Goal: Find contact information: Find contact information

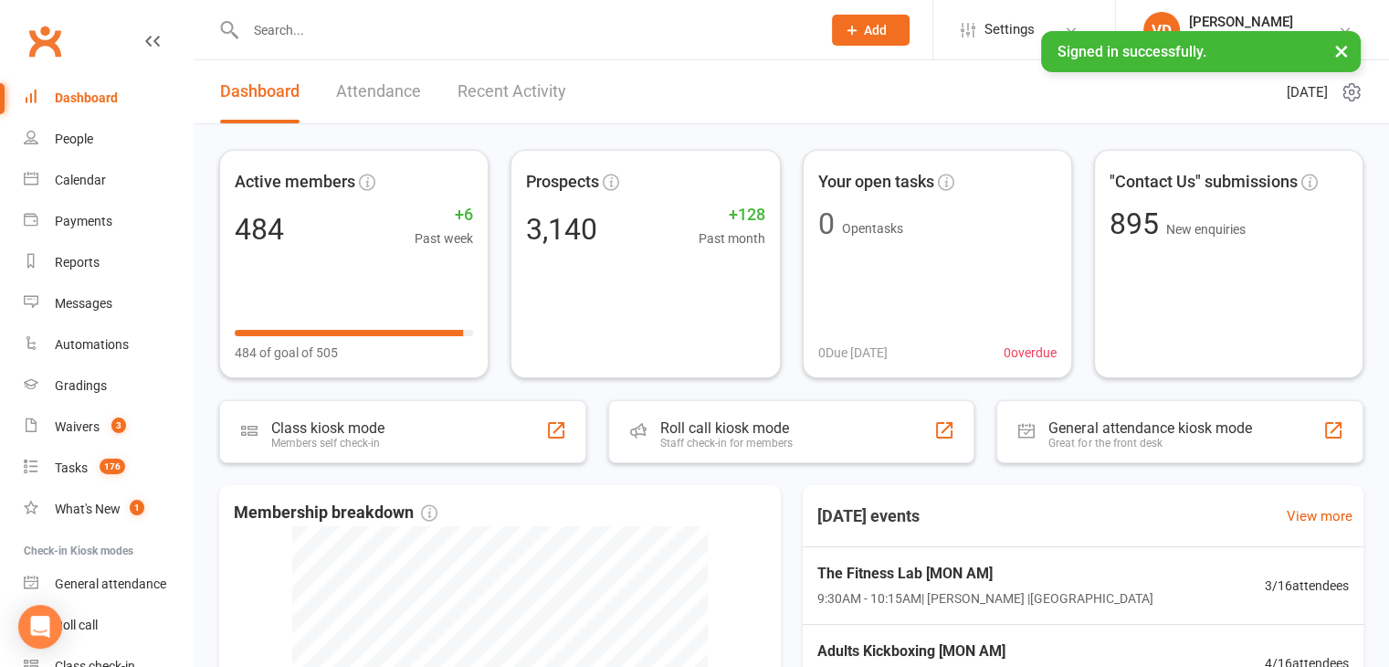
click at [274, 25] on input "text" at bounding box center [524, 30] width 568 height 26
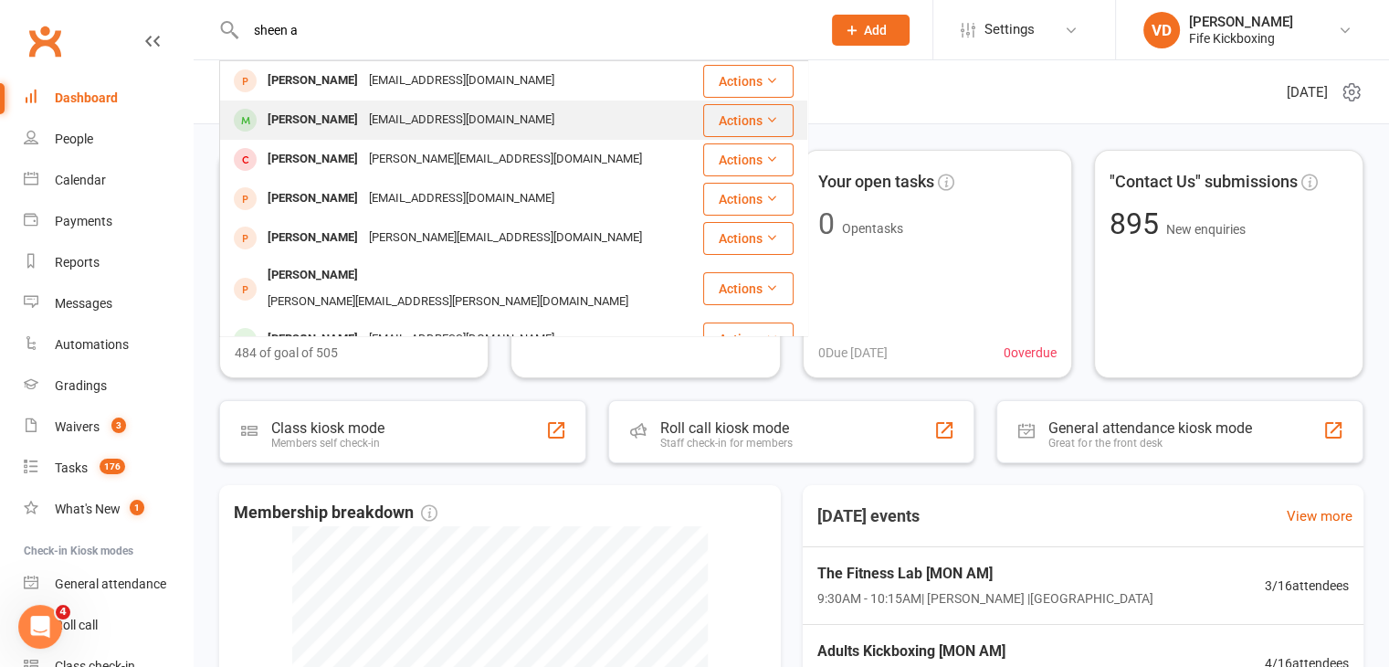
type input "sheen a"
click at [310, 119] on div "[PERSON_NAME]" at bounding box center [312, 120] width 101 height 26
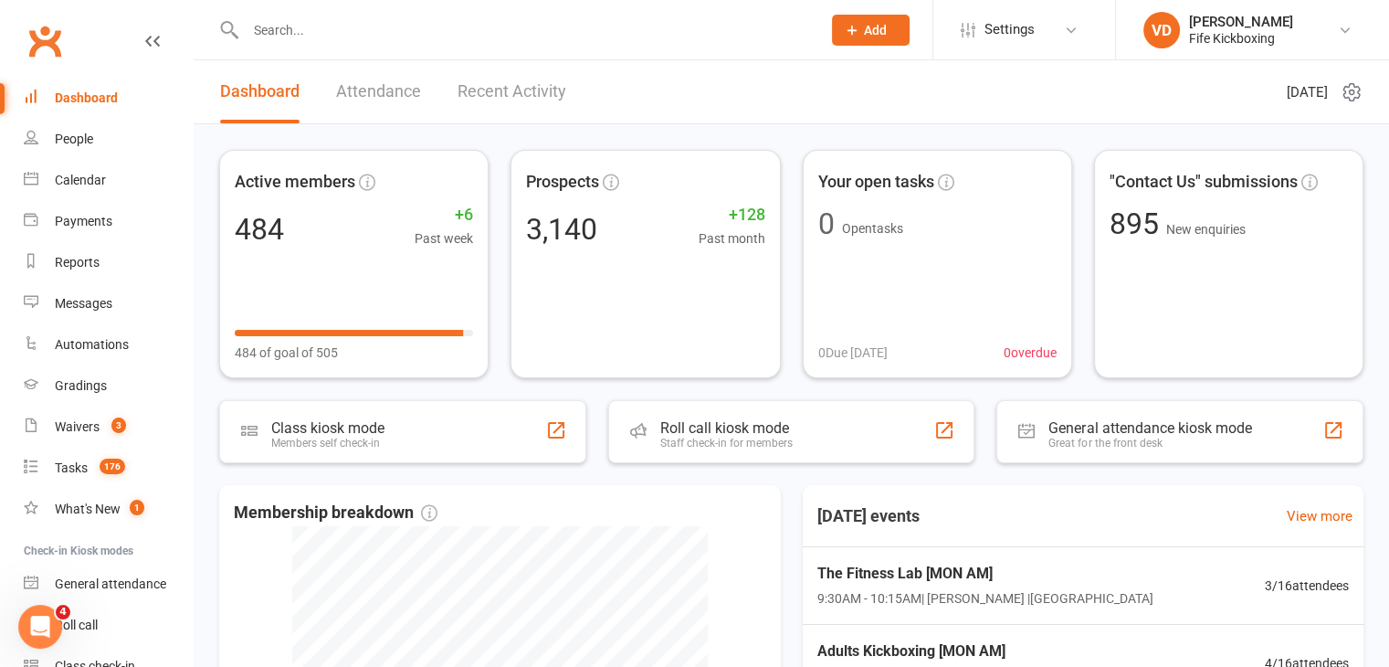
click at [303, 25] on input "text" at bounding box center [524, 30] width 568 height 26
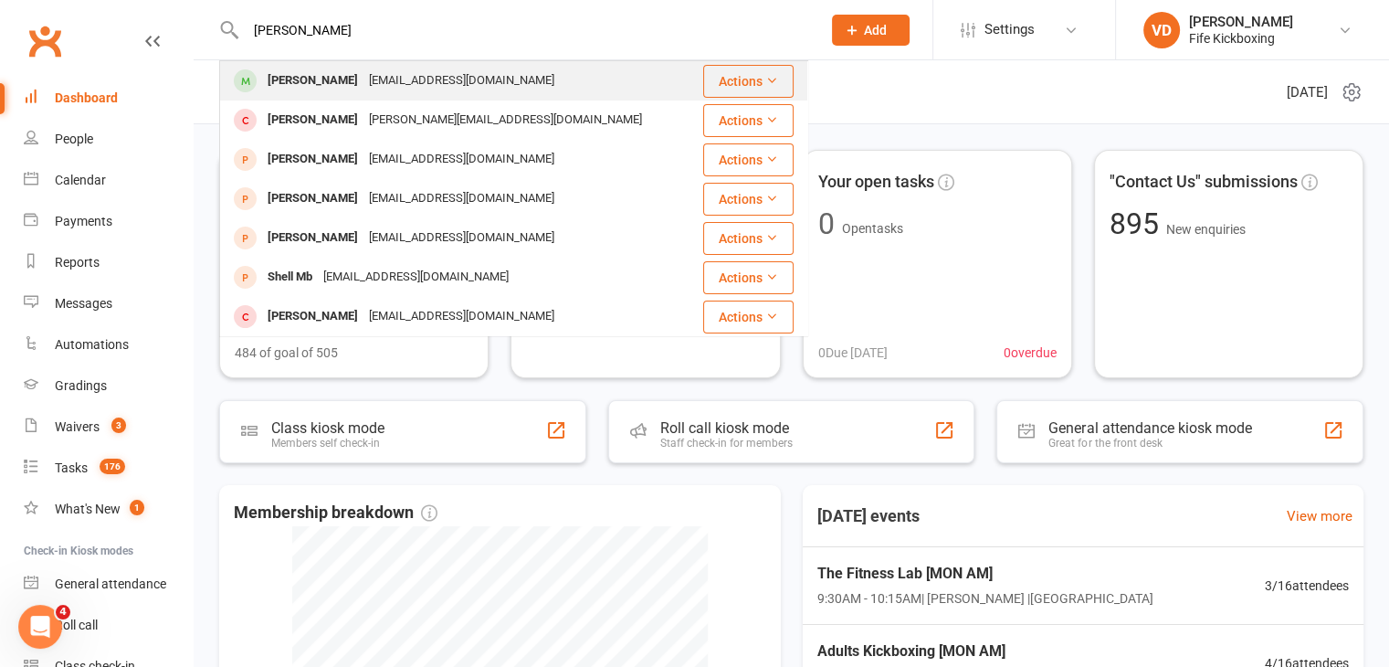
type input "[PERSON_NAME]"
click at [302, 81] on div "[PERSON_NAME]" at bounding box center [312, 81] width 101 height 26
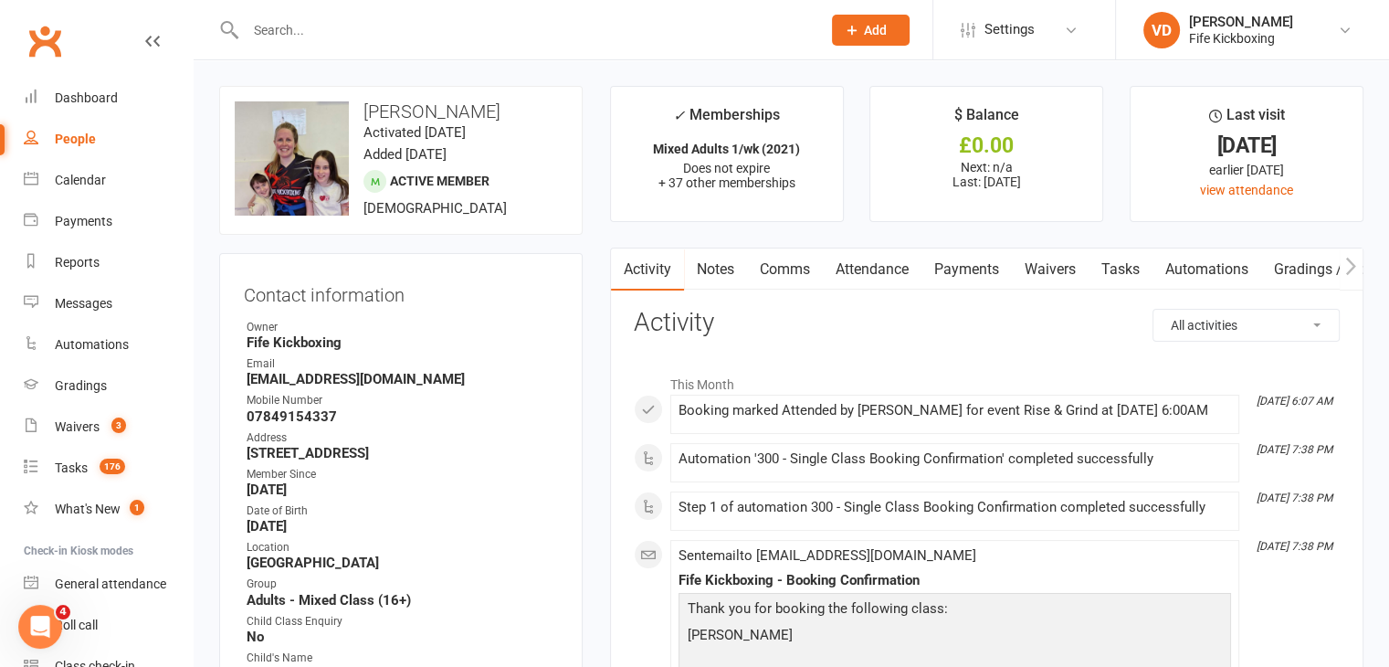
click at [299, 30] on input "text" at bounding box center [524, 30] width 568 height 26
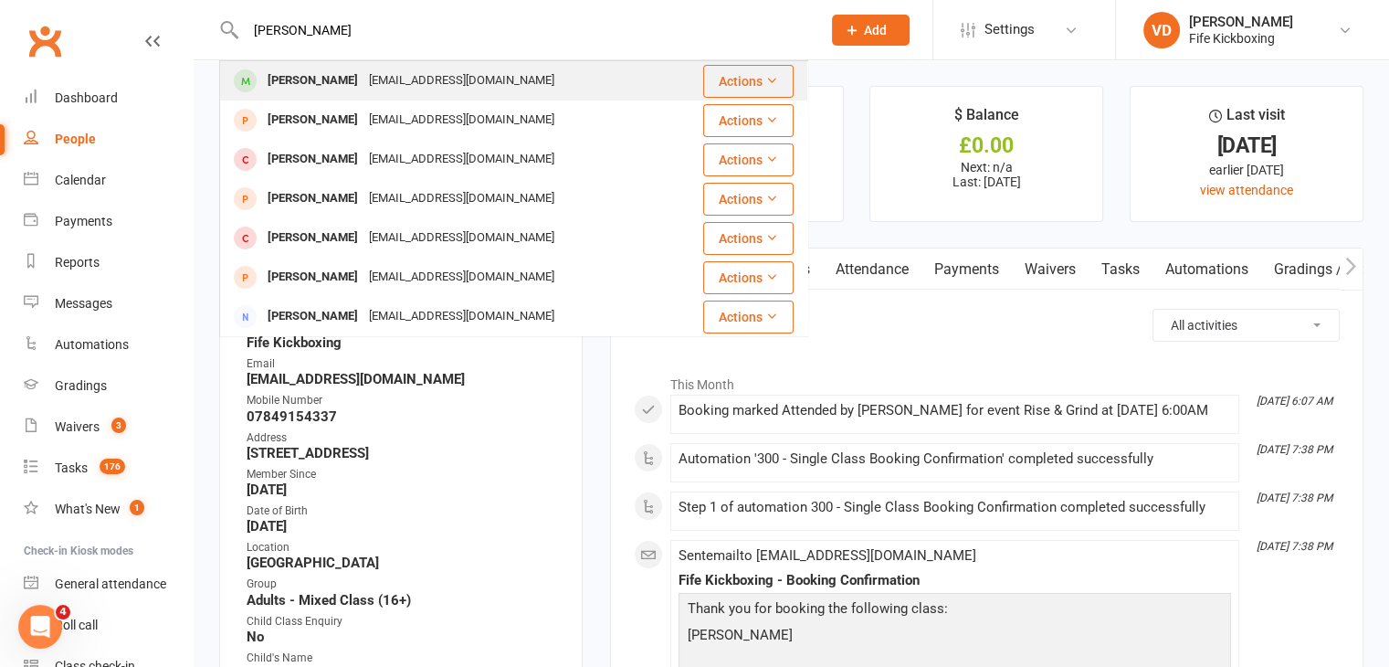
type input "[PERSON_NAME]"
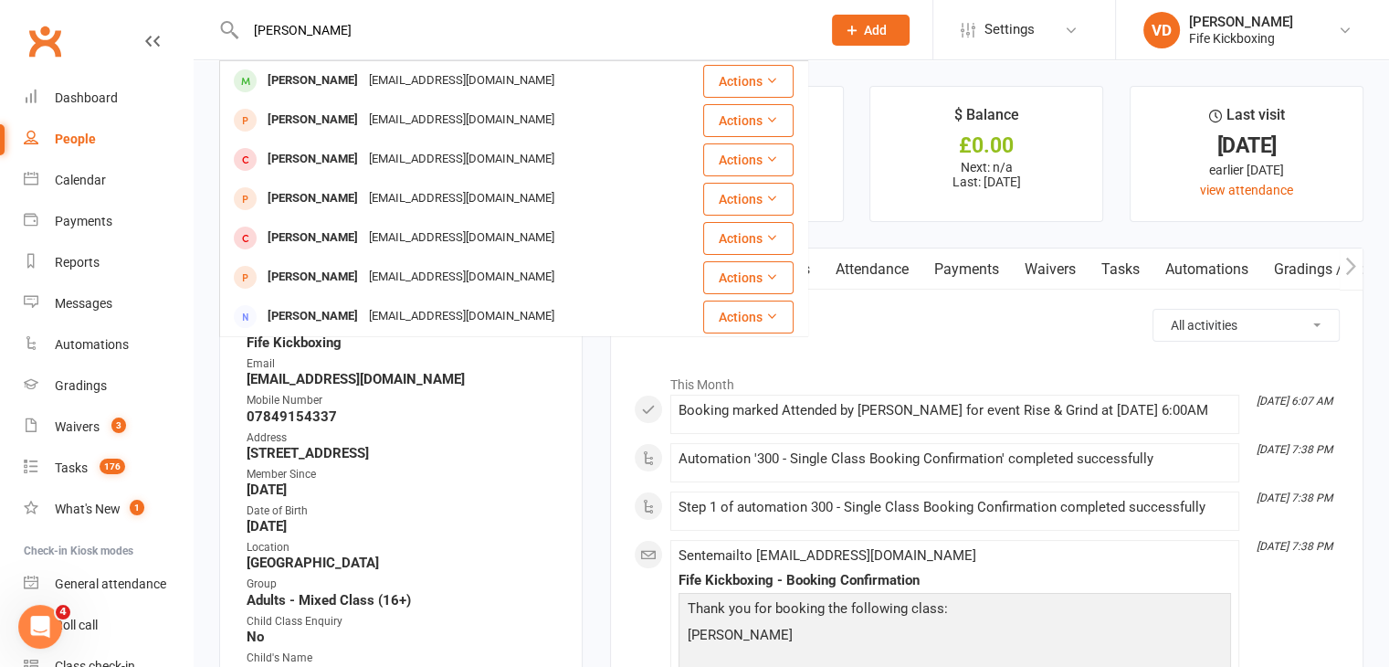
click at [325, 79] on div "[PERSON_NAME]" at bounding box center [312, 81] width 101 height 26
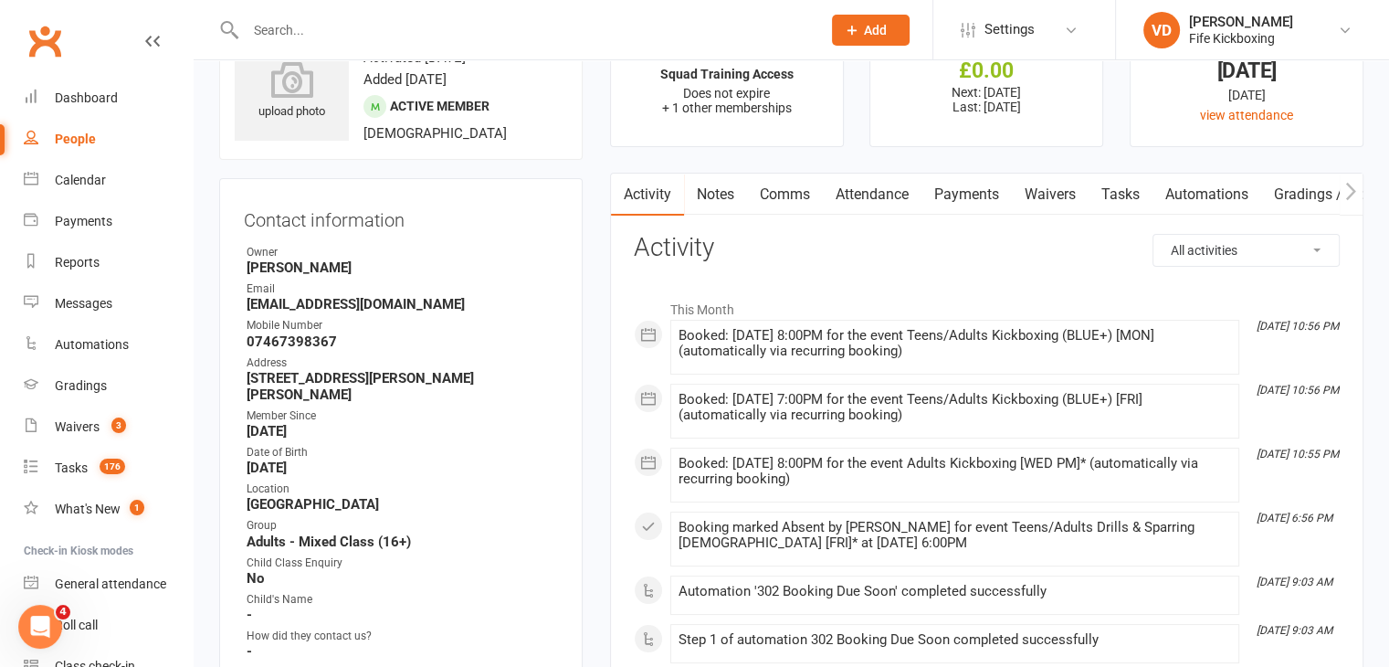
scroll to position [91, 0]
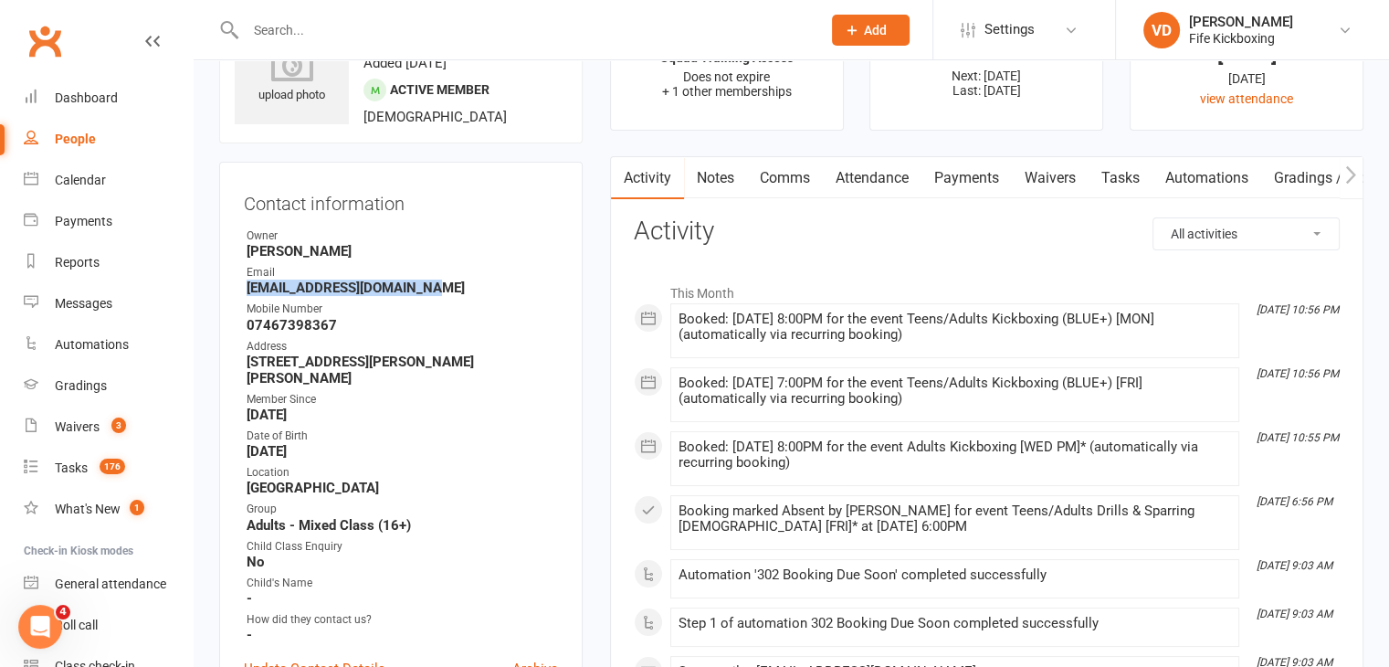
drag, startPoint x: 438, startPoint y: 282, endPoint x: 237, endPoint y: 296, distance: 201.3
click at [237, 296] on div "Contact information Owner [PERSON_NAME] Email [EMAIL_ADDRESS][DOMAIN_NAME] Mobi…" at bounding box center [400, 444] width 363 height 564
copy strong "[EMAIL_ADDRESS][DOMAIN_NAME]"
click at [434, 408] on strong "[DATE]" at bounding box center [402, 414] width 311 height 16
drag, startPoint x: 351, startPoint y: 327, endPoint x: 241, endPoint y: 326, distance: 109.6
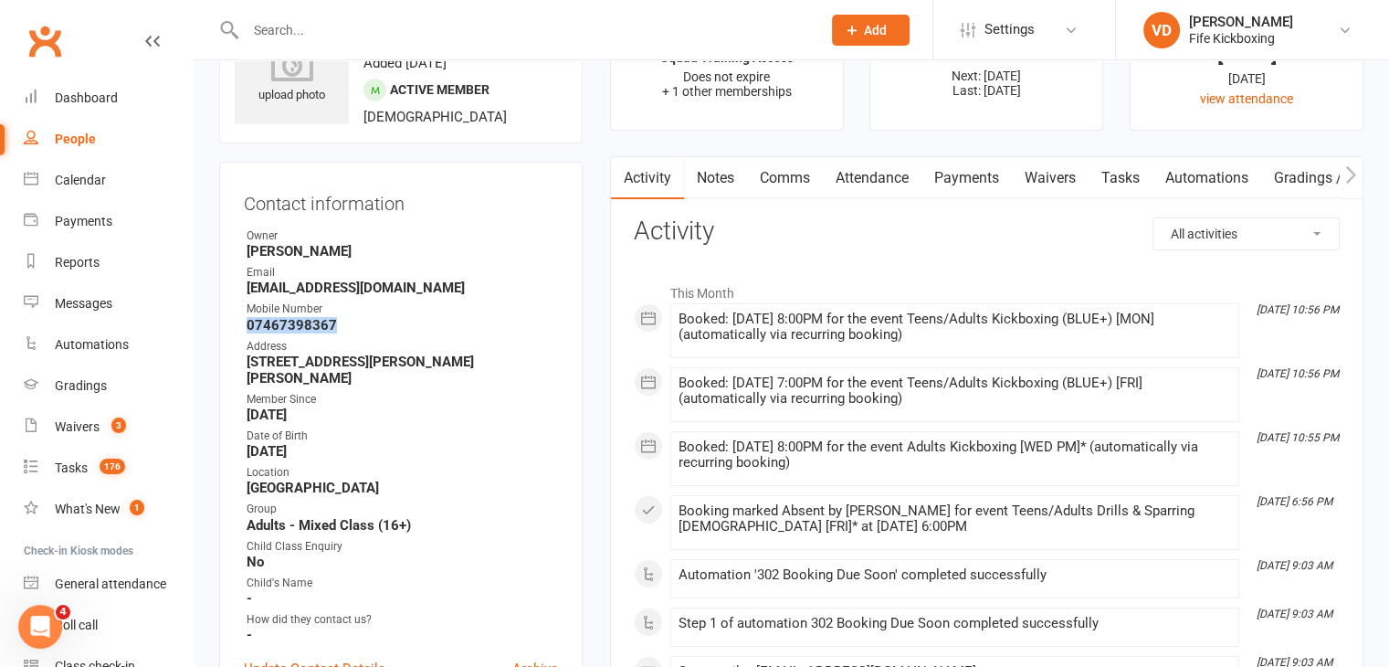
click at [241, 326] on div "Contact information Owner [PERSON_NAME] Email [EMAIL_ADDRESS][DOMAIN_NAME] Mobi…" at bounding box center [400, 444] width 363 height 564
copy strong "07467398367"
click at [365, 26] on input "text" at bounding box center [524, 30] width 568 height 26
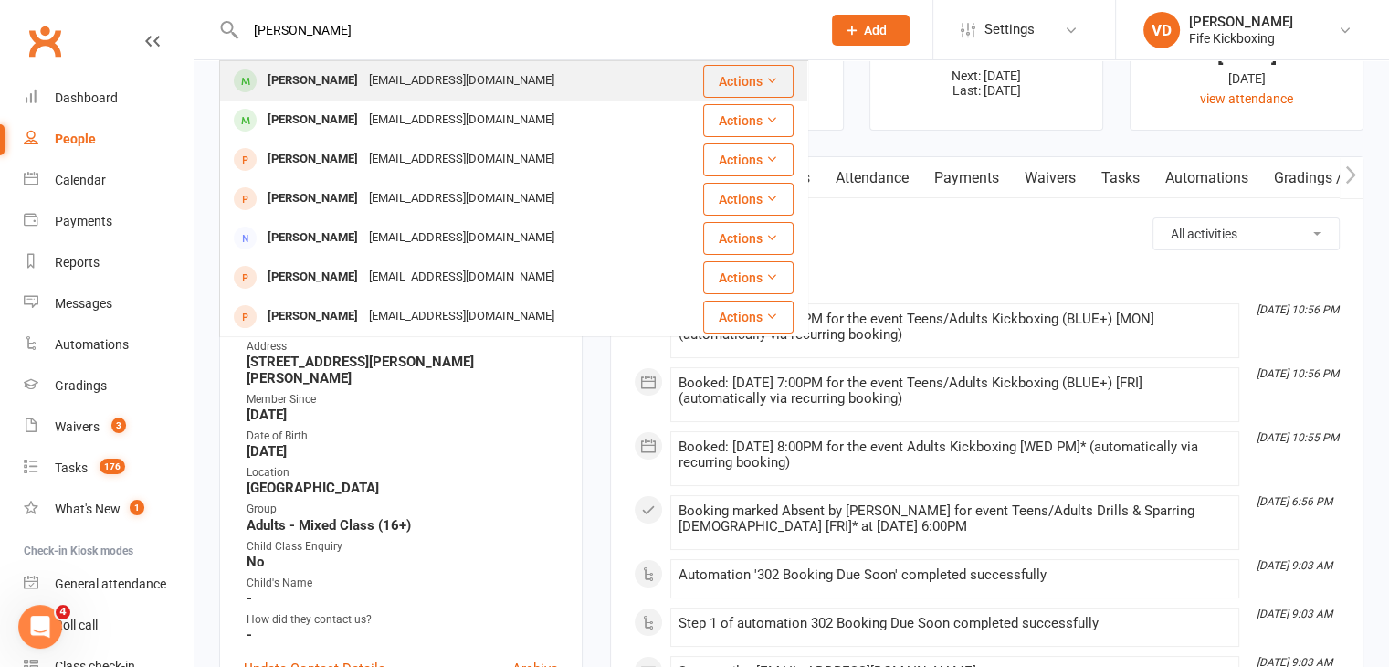
type input "[PERSON_NAME]"
click at [347, 79] on div "[PERSON_NAME]" at bounding box center [312, 81] width 101 height 26
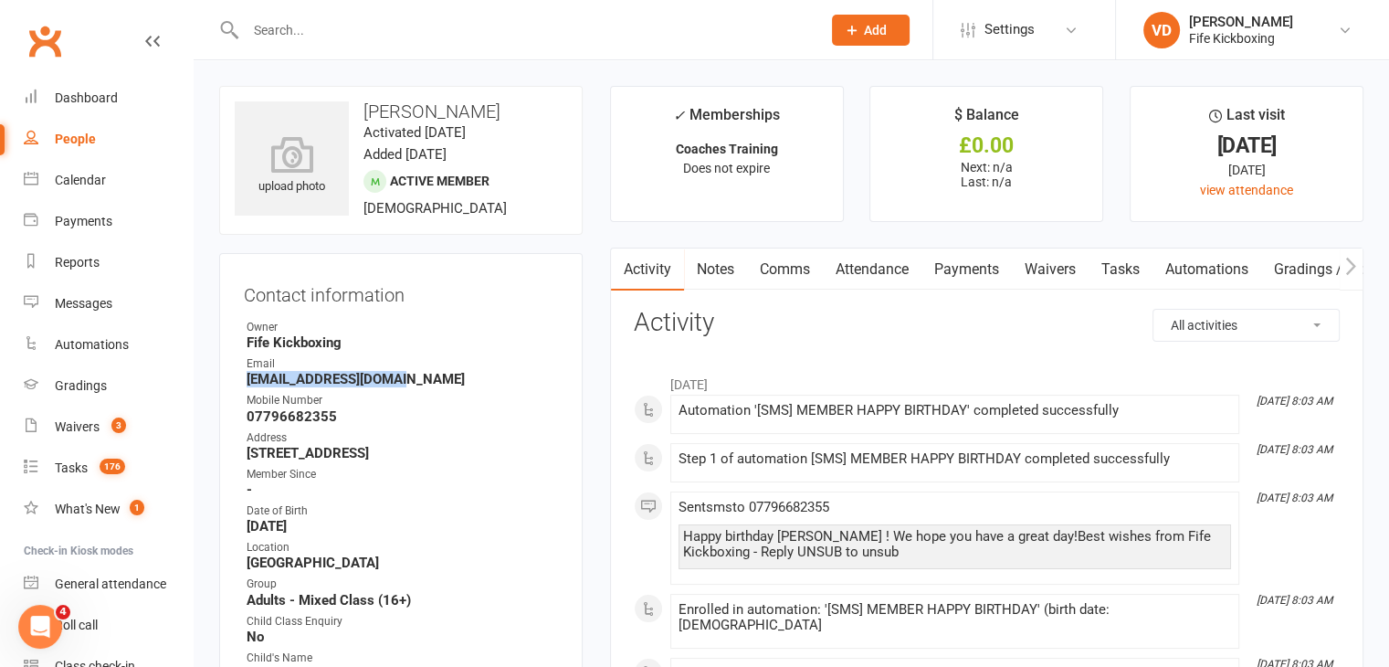
drag, startPoint x: 404, startPoint y: 378, endPoint x: 241, endPoint y: 382, distance: 163.5
click at [241, 382] on div "Contact information Owner Fife Kickboxing Email [EMAIL_ADDRESS][DOMAIN_NAME] Mo…" at bounding box center [400, 527] width 363 height 548
copy strong "[EMAIL_ADDRESS][DOMAIN_NAME]"
drag, startPoint x: 333, startPoint y: 416, endPoint x: 241, endPoint y: 416, distance: 92.2
click at [241, 416] on div "Contact information Owner Fife Kickboxing Email [EMAIL_ADDRESS][DOMAIN_NAME] Mo…" at bounding box center [400, 527] width 363 height 548
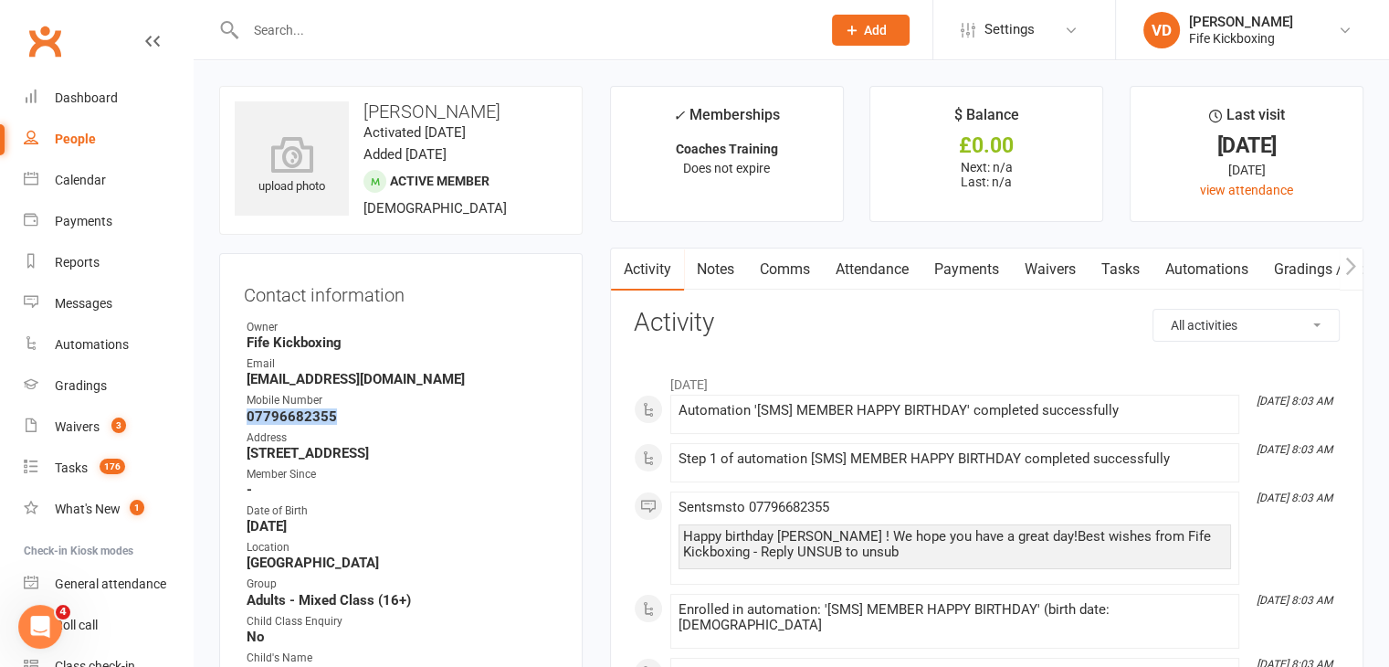
copy strong "07796682355"
